Goal: Information Seeking & Learning: Find specific fact

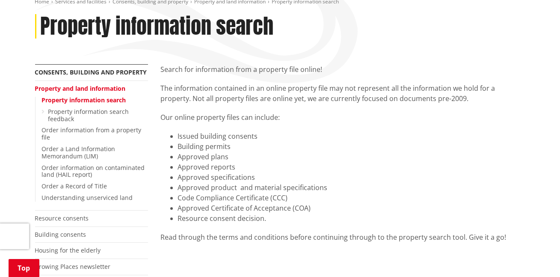
scroll to position [124, 0]
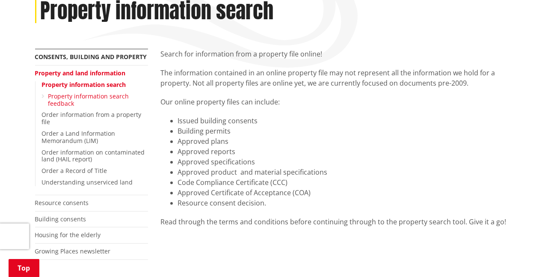
click at [97, 97] on link "Property information search feedback" at bounding box center [88, 99] width 81 height 15
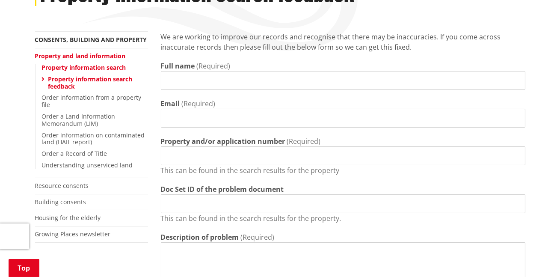
scroll to position [140, 0]
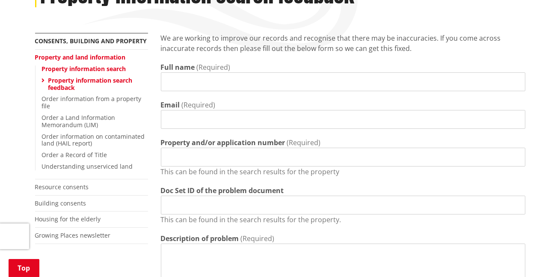
click at [101, 56] on link "Property and land information" at bounding box center [80, 57] width 91 height 8
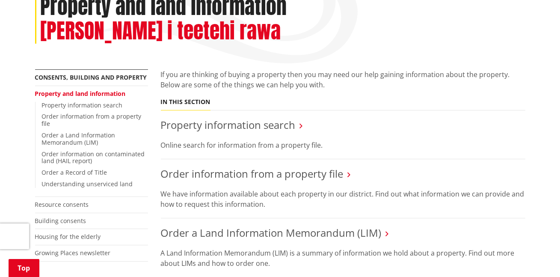
scroll to position [140, 0]
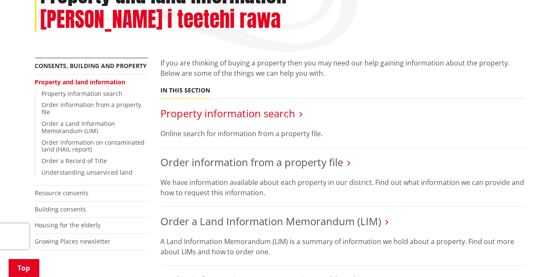
click at [251, 106] on link "Property information search" at bounding box center [228, 113] width 135 height 14
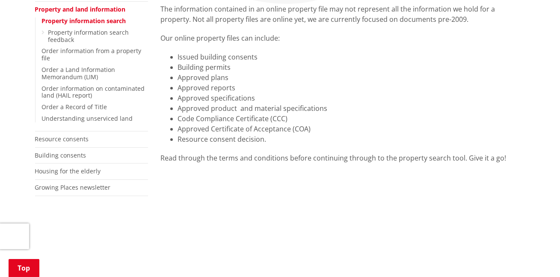
scroll to position [186, 0]
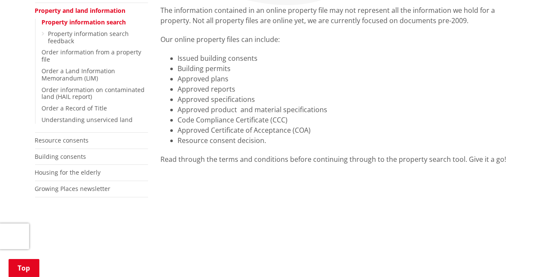
click at [29, 65] on div "More from this section Consents, building and property Property and land inform…" at bounding box center [92, 102] width 126 height 232
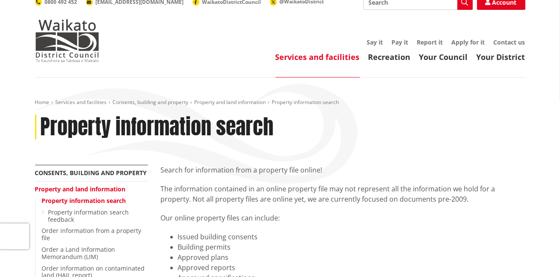
scroll to position [0, 0]
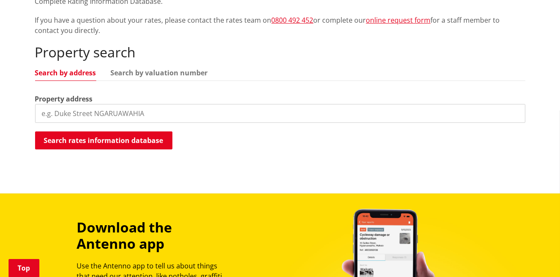
scroll to position [218, 0]
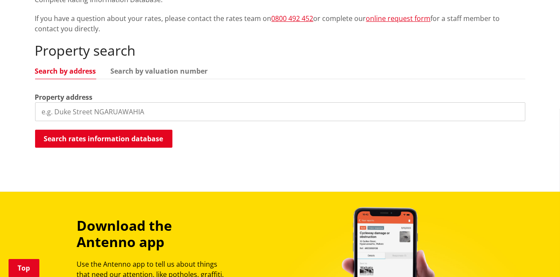
click at [130, 108] on input "search" at bounding box center [280, 111] width 490 height 19
type input "128 Riverview"
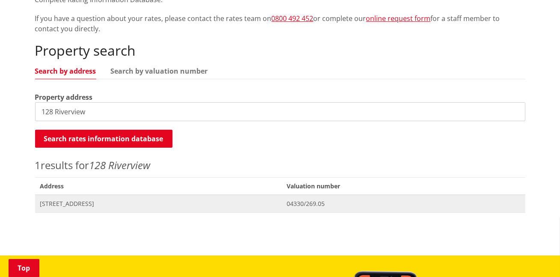
click at [86, 208] on span "Address 128 Riverview Road HUNTLY" at bounding box center [158, 204] width 247 height 18
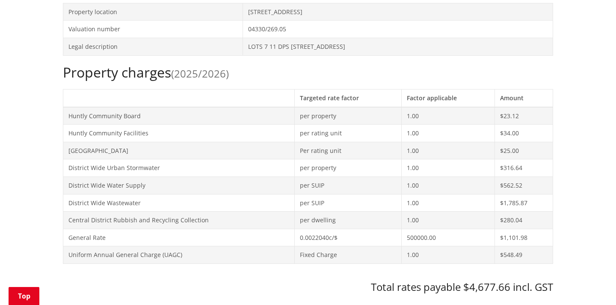
scroll to position [311, 0]
